Goal: Information Seeking & Learning: Learn about a topic

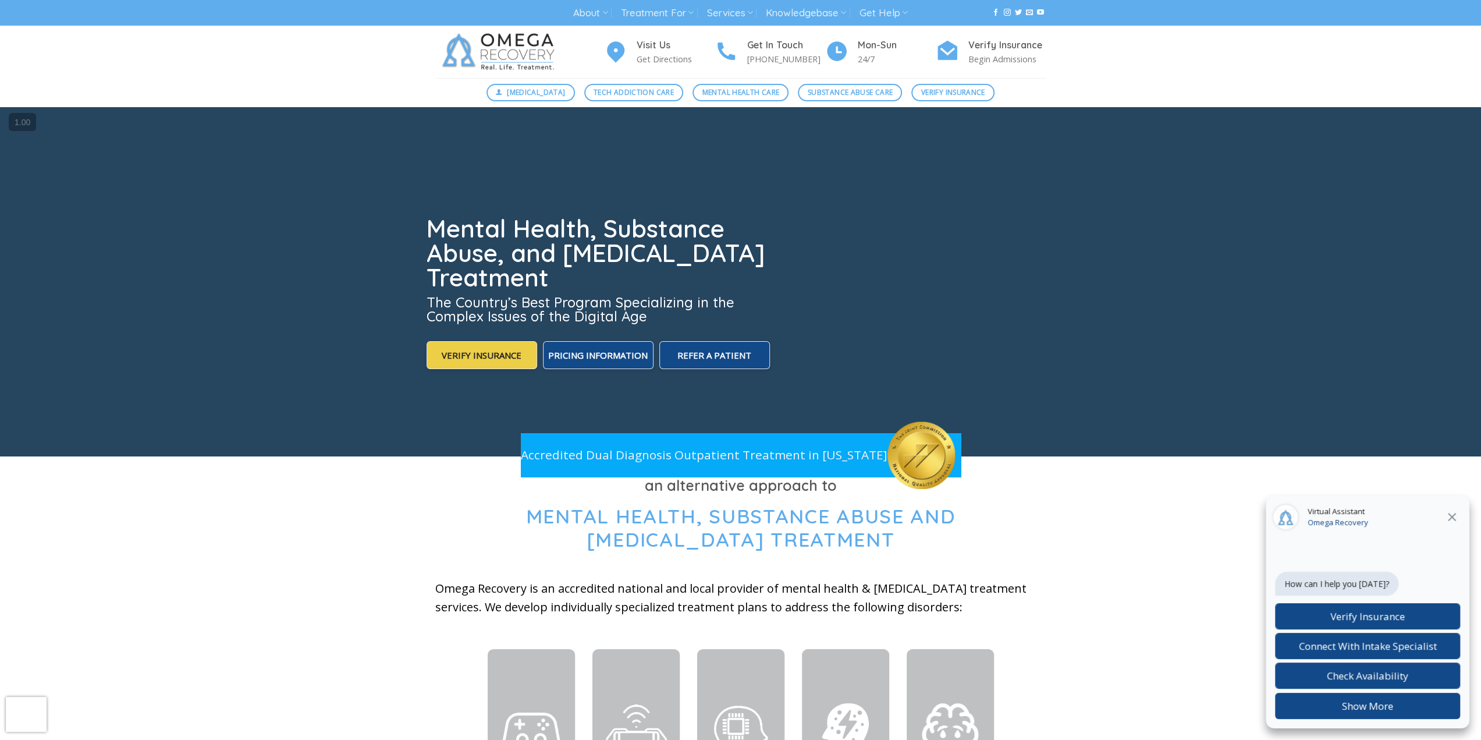
click at [1192, 124] on video at bounding box center [740, 281] width 1481 height 349
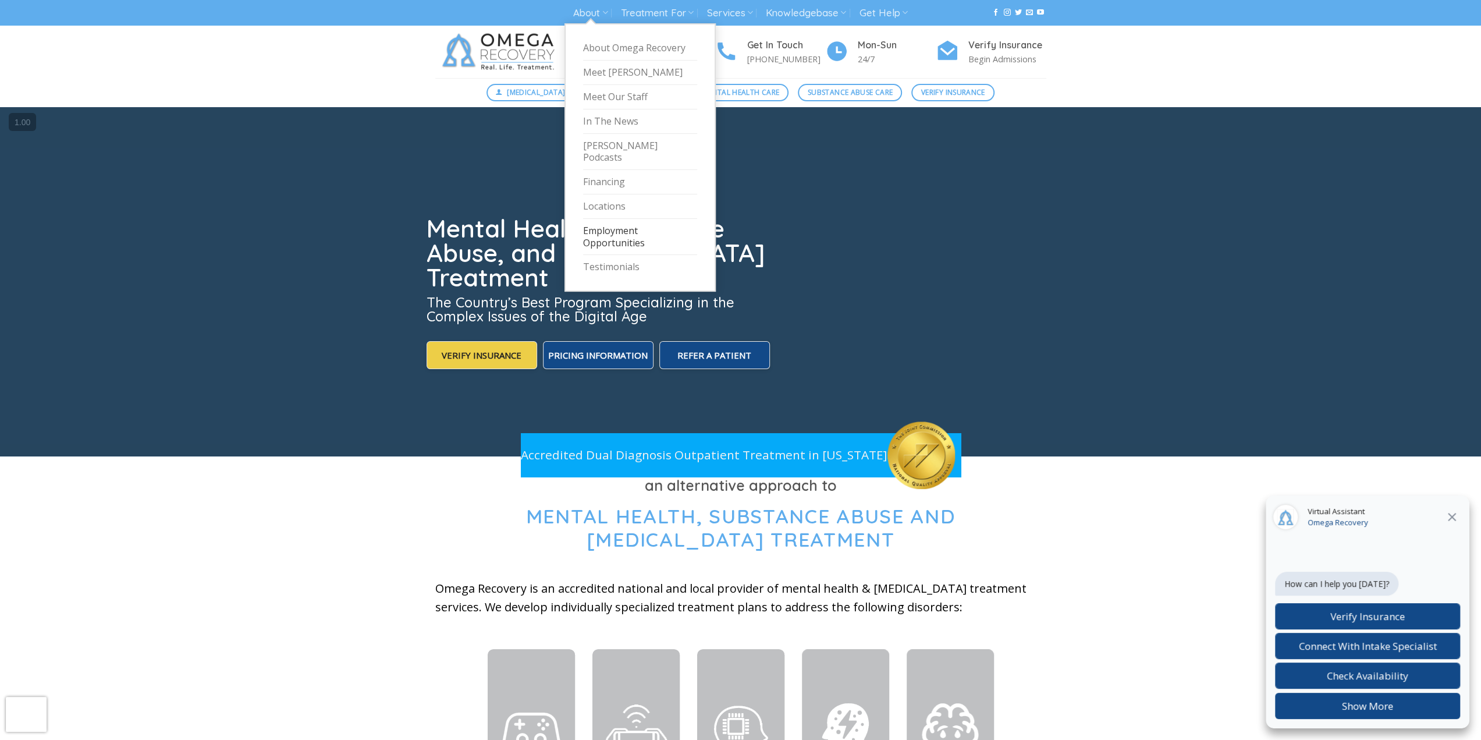
click at [632, 225] on link "Employment Opportunities" at bounding box center [640, 237] width 114 height 37
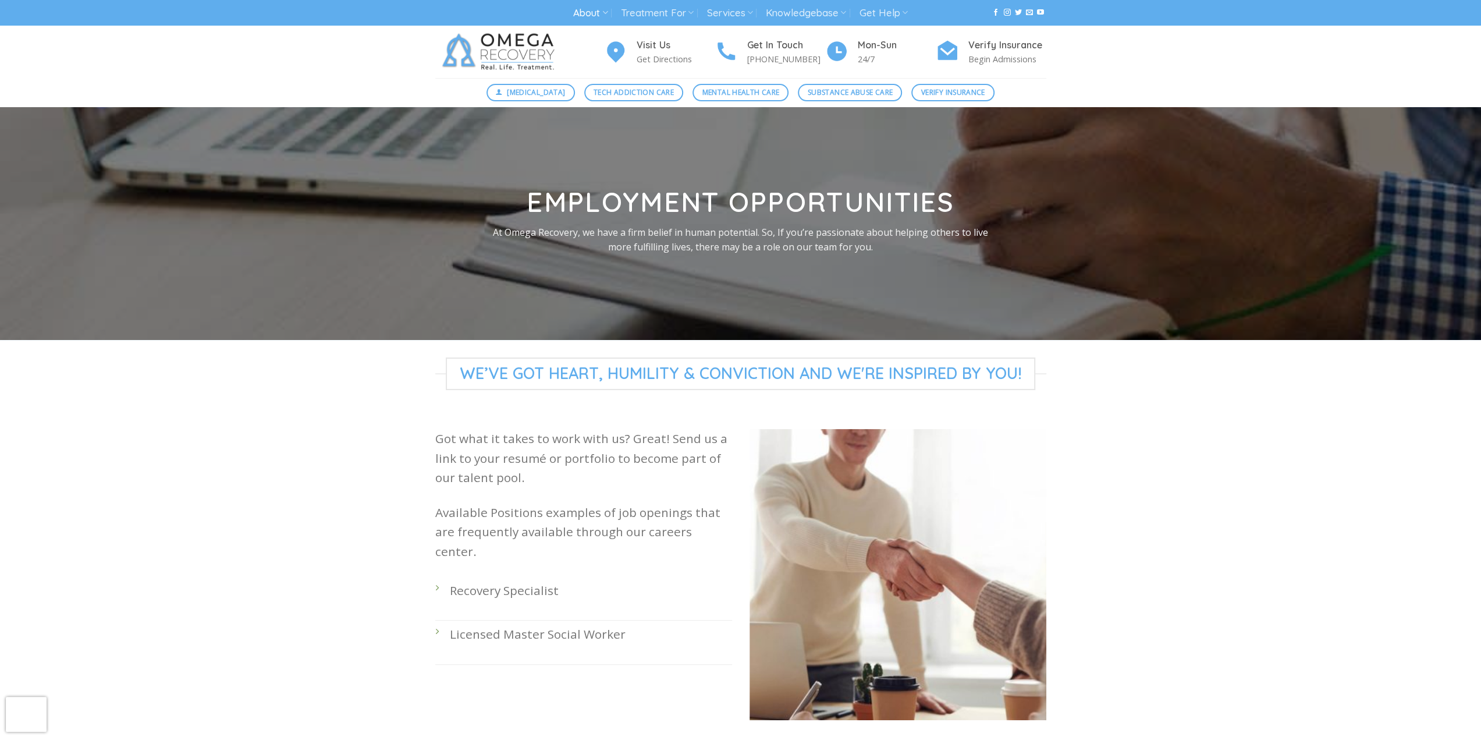
scroll to position [233, 0]
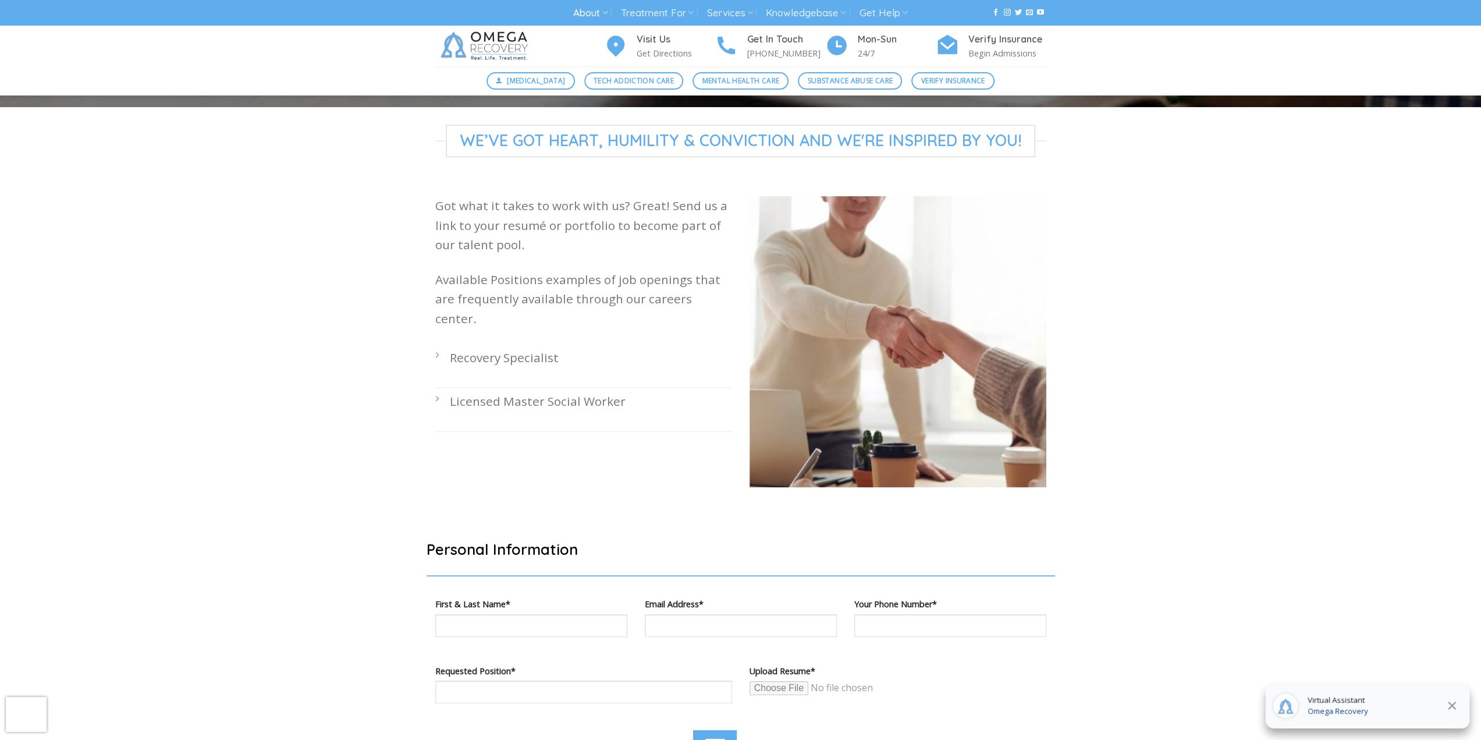
click at [507, 348] on p "Recovery Specialist" at bounding box center [591, 357] width 282 height 19
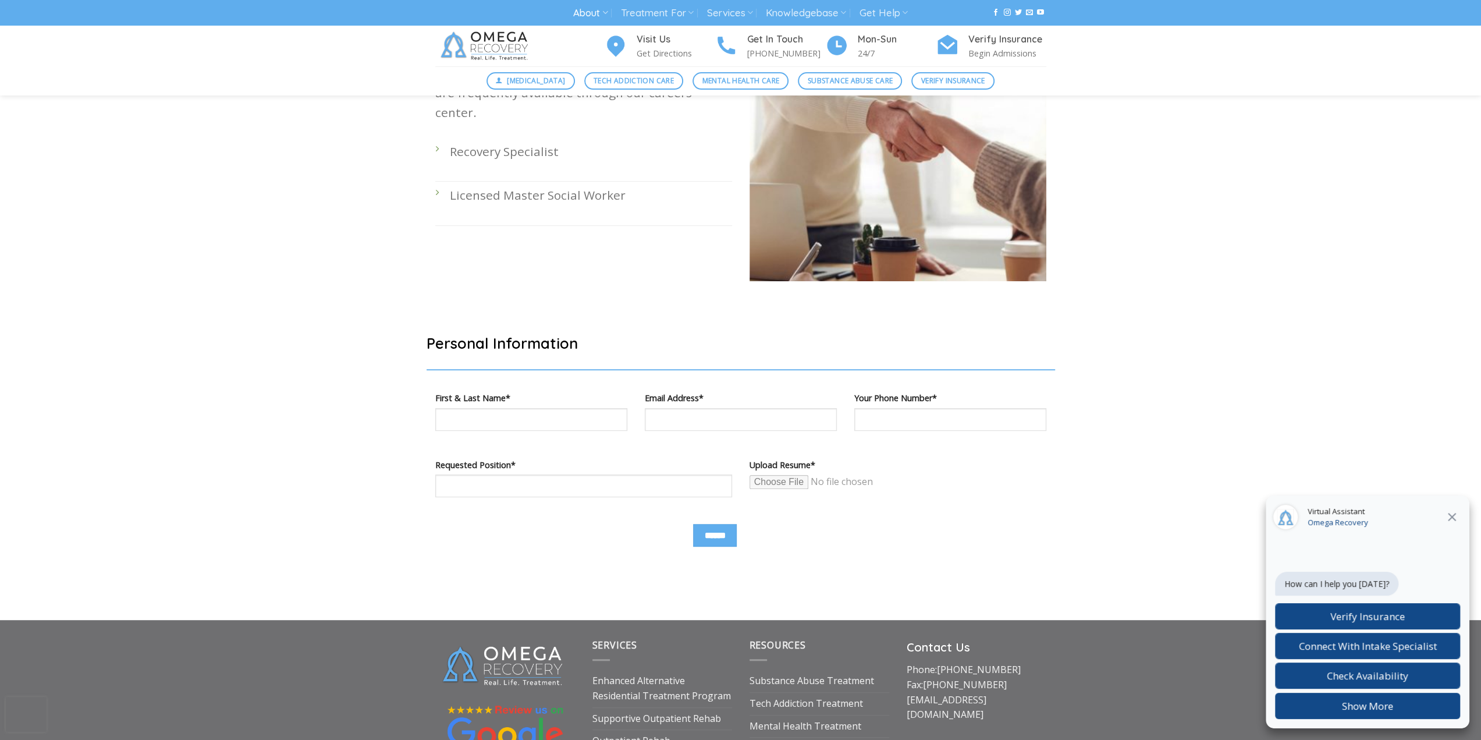
scroll to position [349, 0]
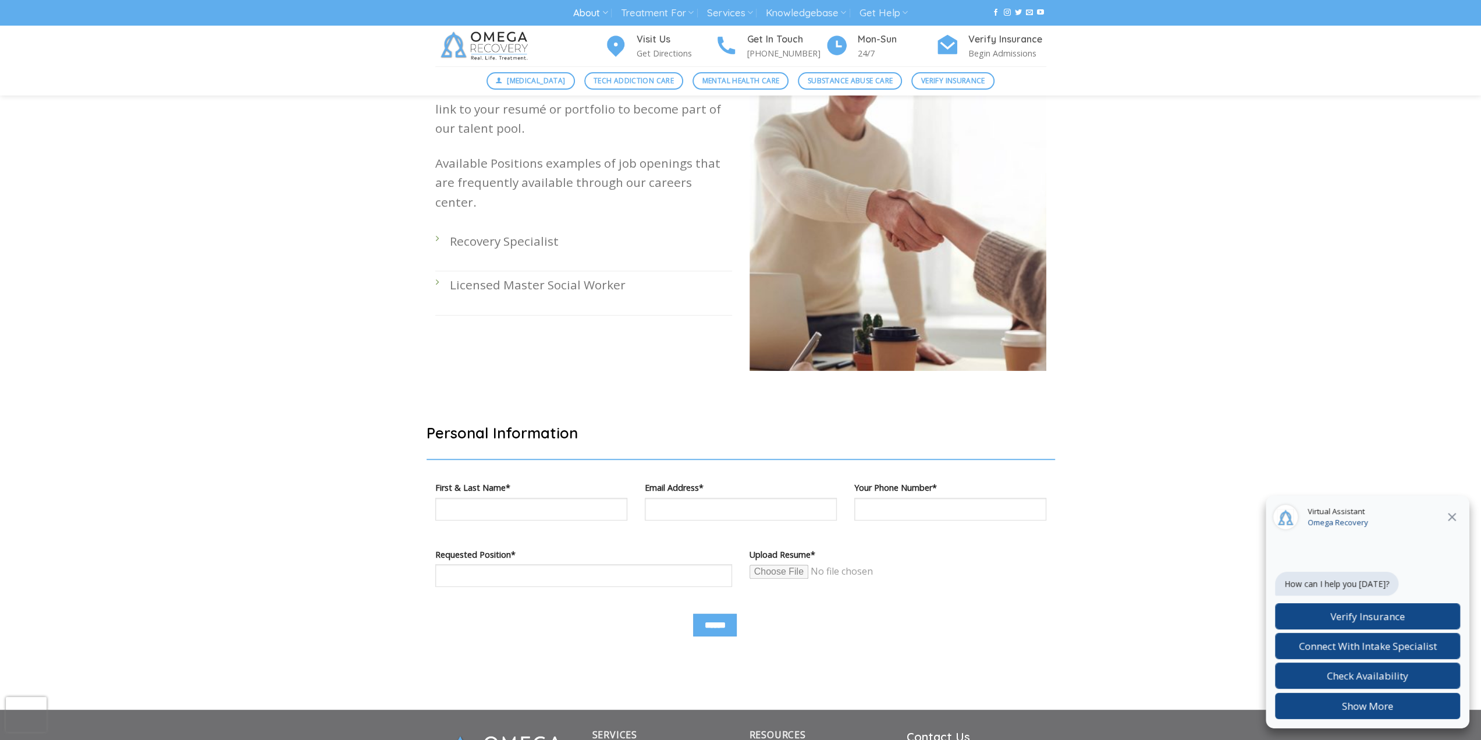
click at [437, 228] on li "Recovery Specialist" at bounding box center [583, 250] width 297 height 44
click at [484, 232] on p "Recovery Specialist" at bounding box center [591, 241] width 282 height 19
